Goal: Information Seeking & Learning: Find specific fact

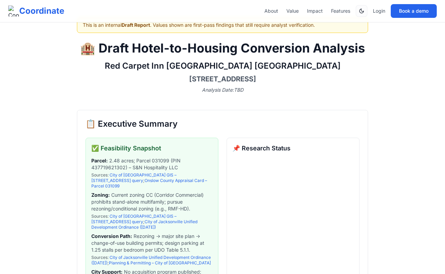
scroll to position [38, 0]
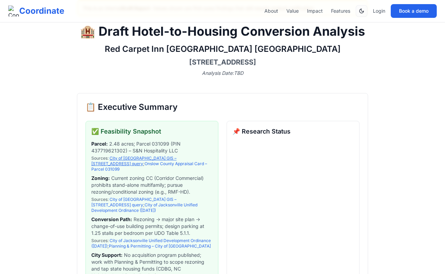
click at [149, 157] on link "City of [GEOGRAPHIC_DATA] GIS – [STREET_ADDRESS] query" at bounding box center [133, 161] width 85 height 11
click at [168, 164] on link "Onslow County Appraisal Card – Parcel 031099" at bounding box center [149, 166] width 116 height 11
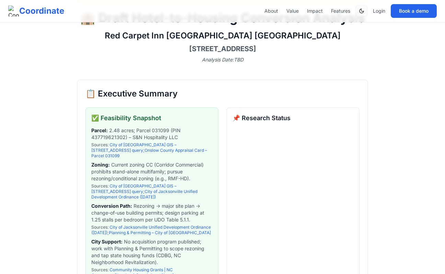
scroll to position [53, 0]
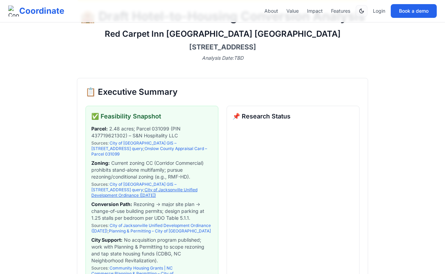
click at [162, 187] on link "City of Jacksonville Unified Development Ordinance ([DATE])" at bounding box center [144, 192] width 106 height 11
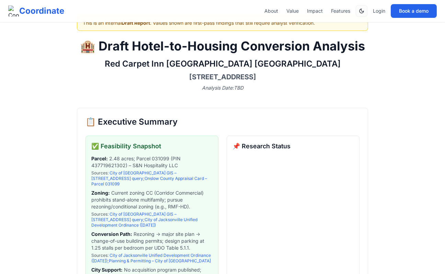
scroll to position [22, 0]
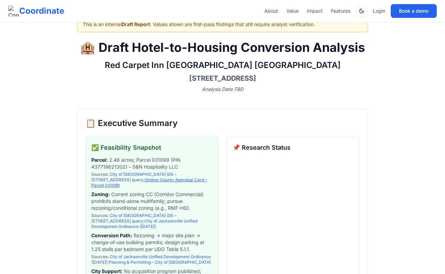
click at [125, 178] on link "Onslow County Appraisal Card – Parcel 031099" at bounding box center [149, 182] width 116 height 11
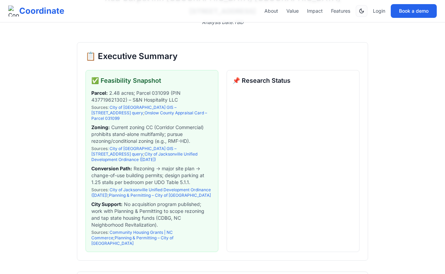
scroll to position [91, 0]
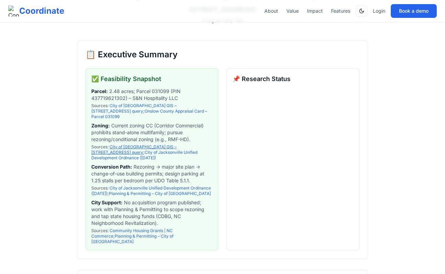
click at [129, 144] on link "City of [GEOGRAPHIC_DATA] GIS – [STREET_ADDRESS] query" at bounding box center [133, 149] width 85 height 11
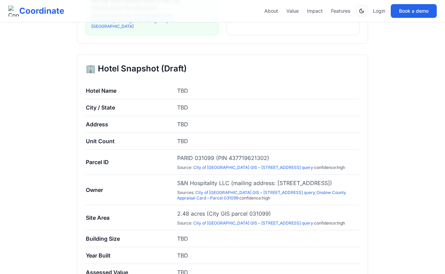
scroll to position [311, 0]
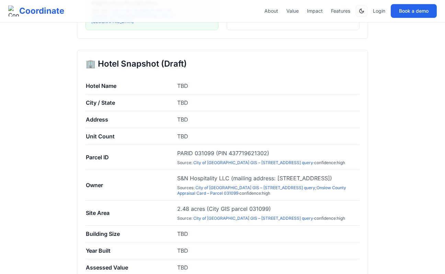
click at [203, 149] on span "PARID 031099 (PIN 437719621302)" at bounding box center [223, 153] width 92 height 8
copy span "031099"
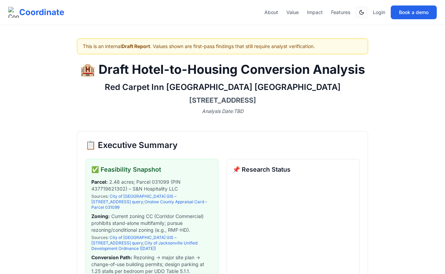
drag, startPoint x: 149, startPoint y: 97, endPoint x: 295, endPoint y: 99, distance: 146.0
click at [295, 99] on h3 "[STREET_ADDRESS]" at bounding box center [222, 100] width 291 height 10
copy h3 "[STREET_ADDRESS]"
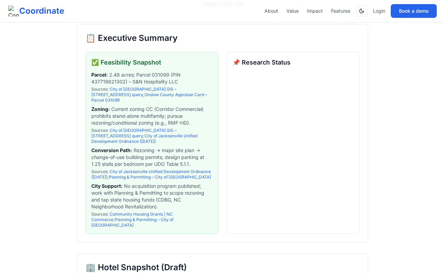
scroll to position [109, 0]
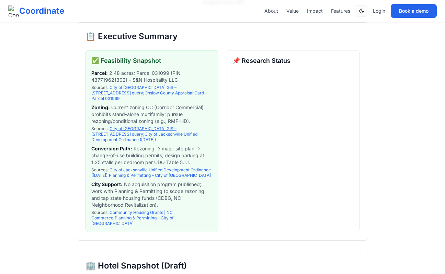
click at [144, 126] on link "City of [GEOGRAPHIC_DATA] GIS – [STREET_ADDRESS] query" at bounding box center [133, 131] width 85 height 11
click at [147, 132] on link "City of Jacksonville Unified Development Ordinance ([DATE])" at bounding box center [144, 137] width 106 height 11
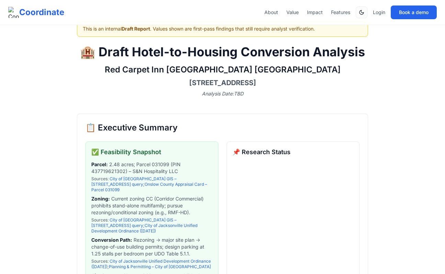
scroll to position [0, 0]
